Goal: Information Seeking & Learning: Check status

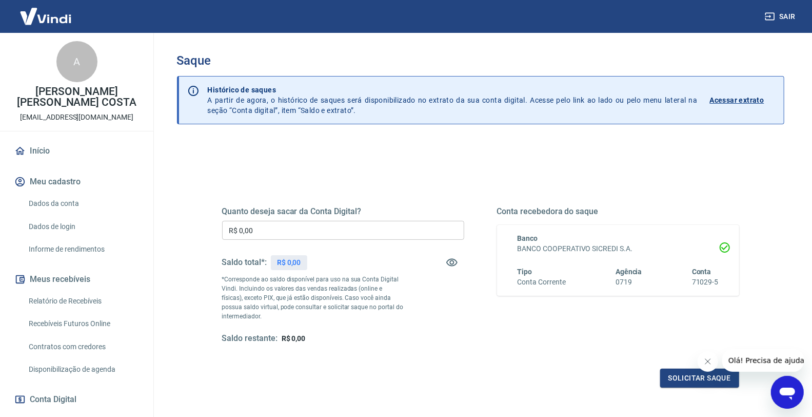
click at [732, 100] on p "Acessar extrato" at bounding box center [737, 100] width 54 height 10
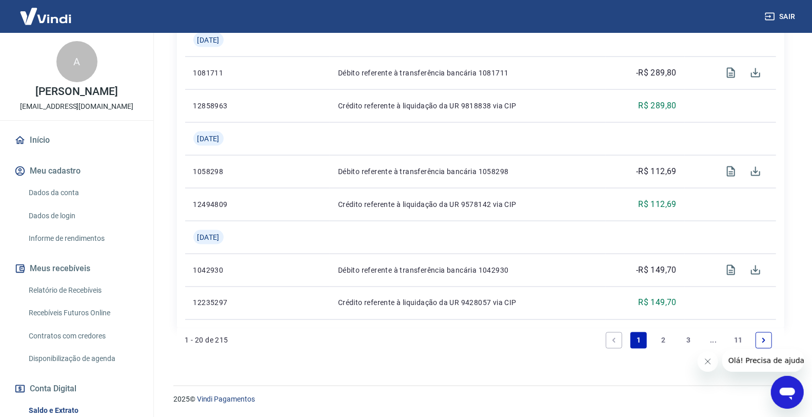
scroll to position [921, 0]
click at [665, 342] on link "2" at bounding box center [664, 339] width 16 height 16
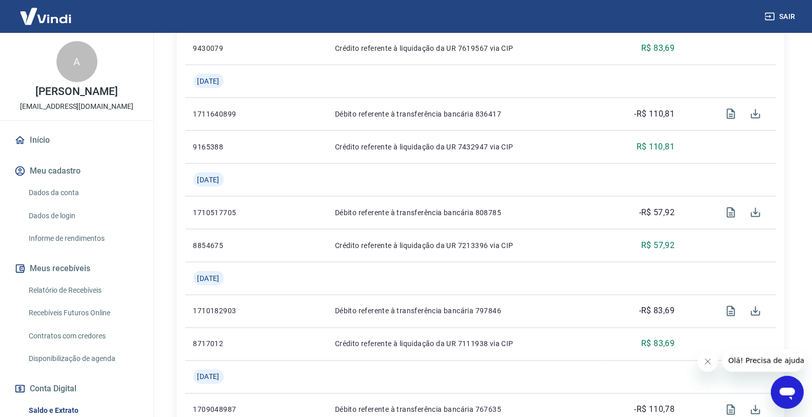
scroll to position [1019, 0]
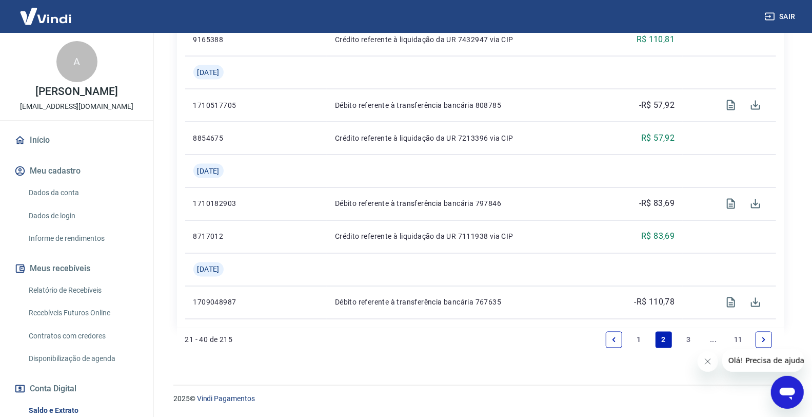
click at [694, 340] on link "3" at bounding box center [688, 339] width 16 height 16
